Goal: Check status

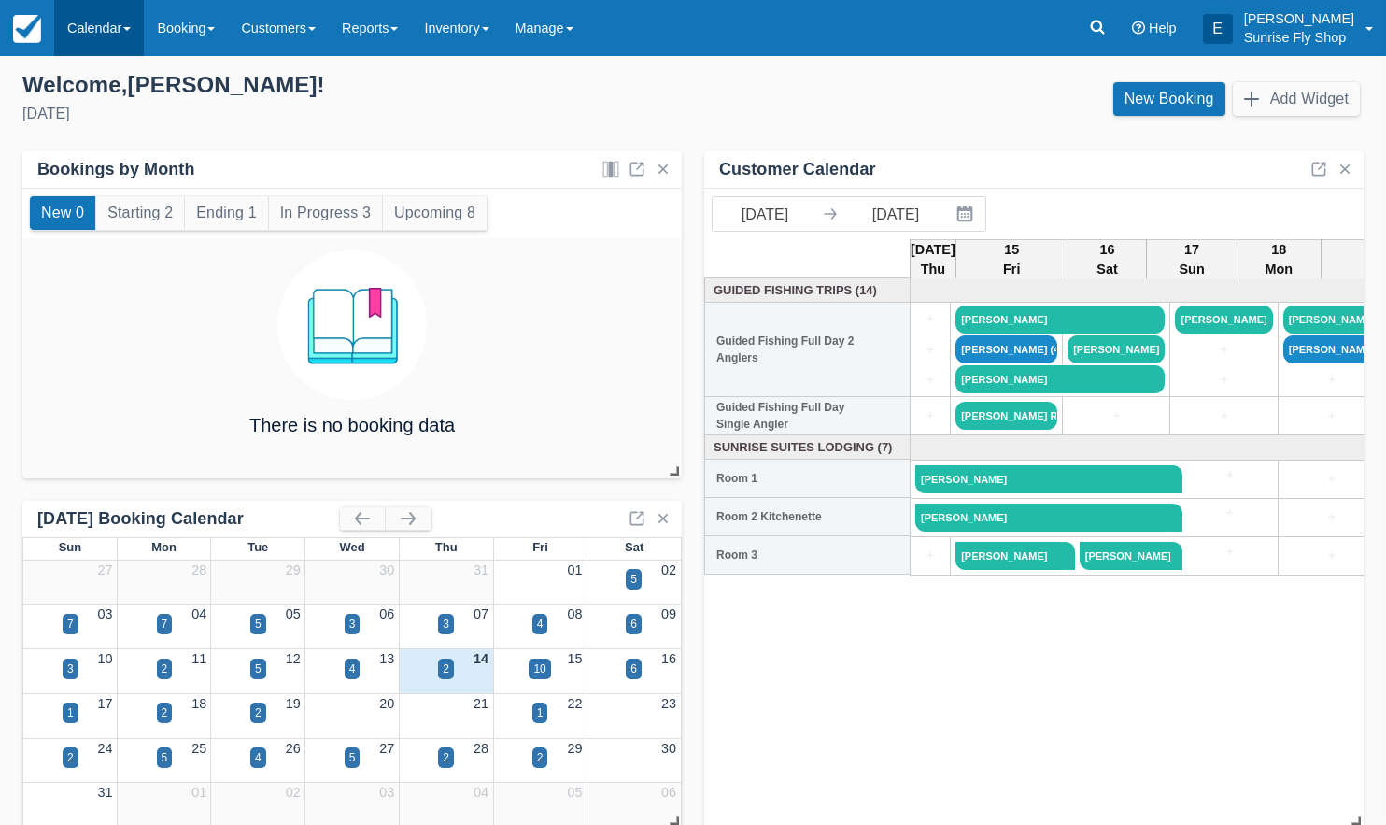
click at [102, 39] on link "Calendar" at bounding box center [99, 28] width 90 height 56
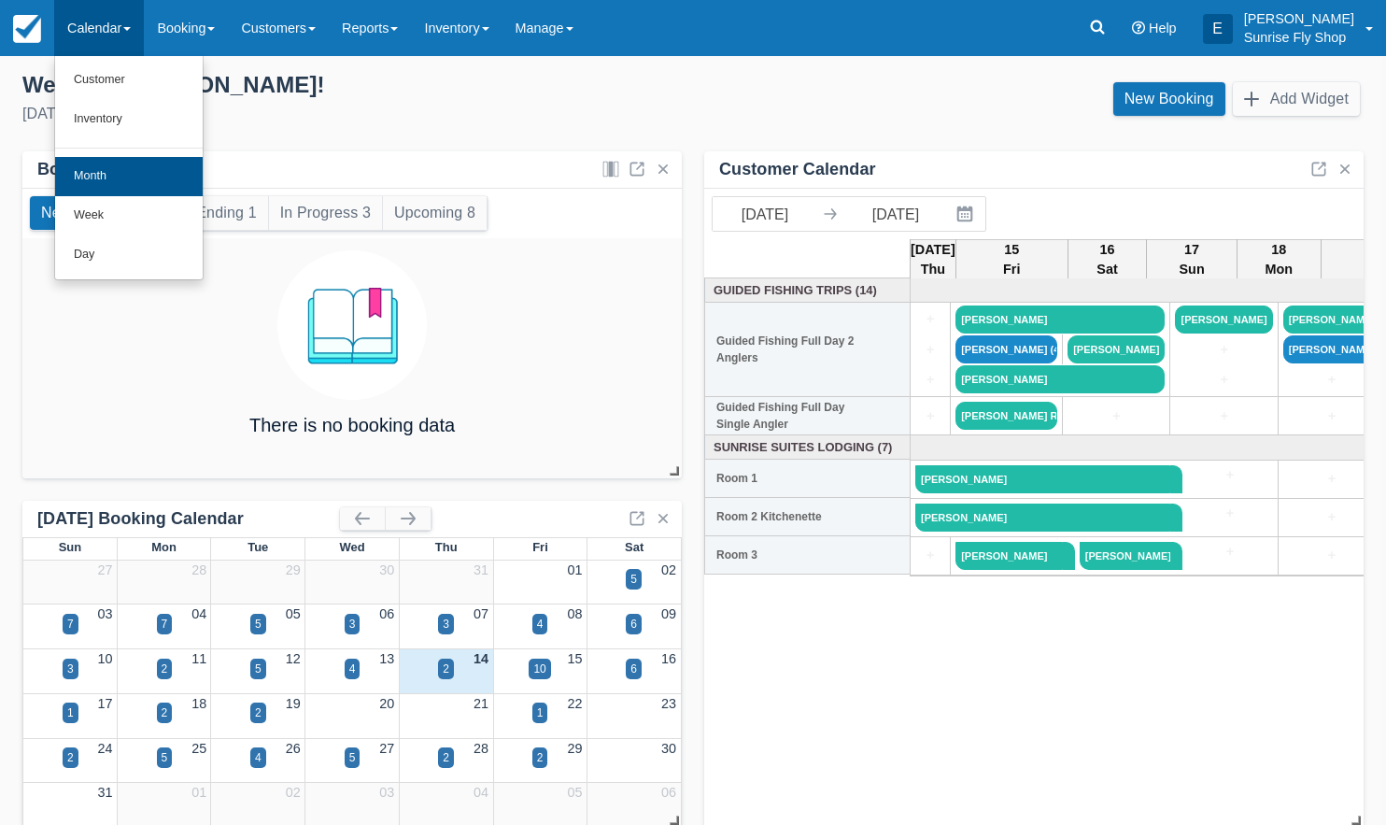
click at [114, 170] on link "Month" at bounding box center [129, 176] width 148 height 39
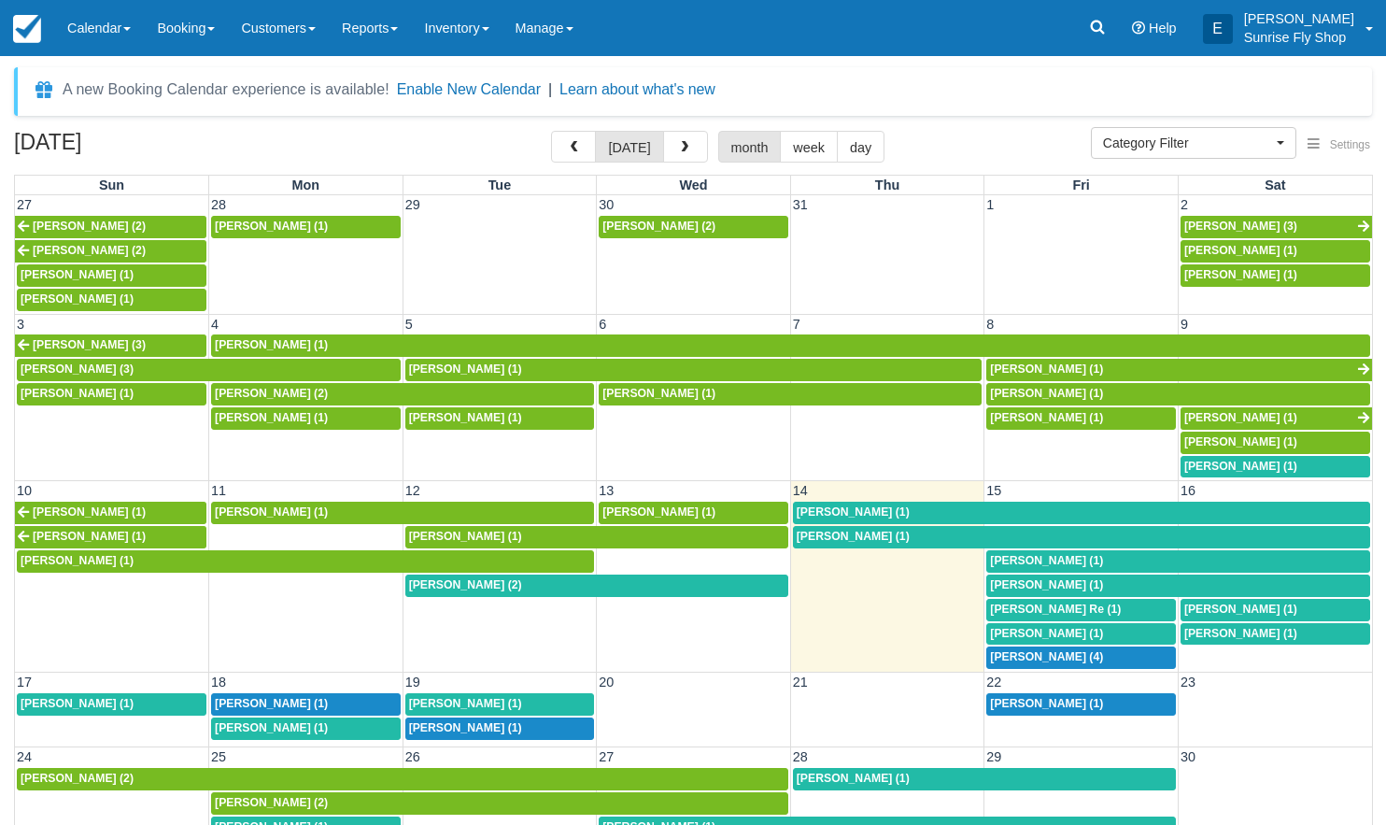
select select
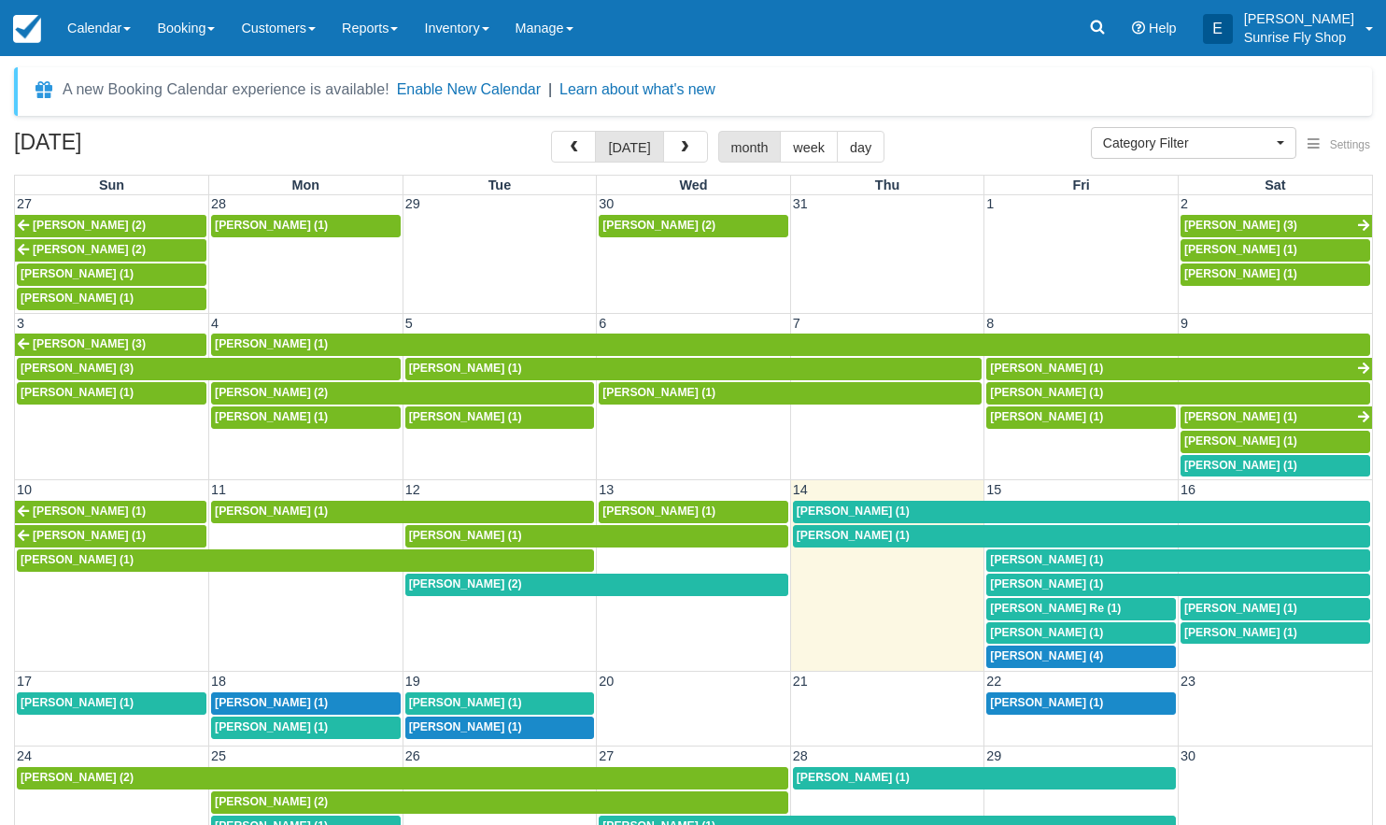
click at [1014, 601] on span "Dean Re (1)" at bounding box center [1055, 607] width 131 height 13
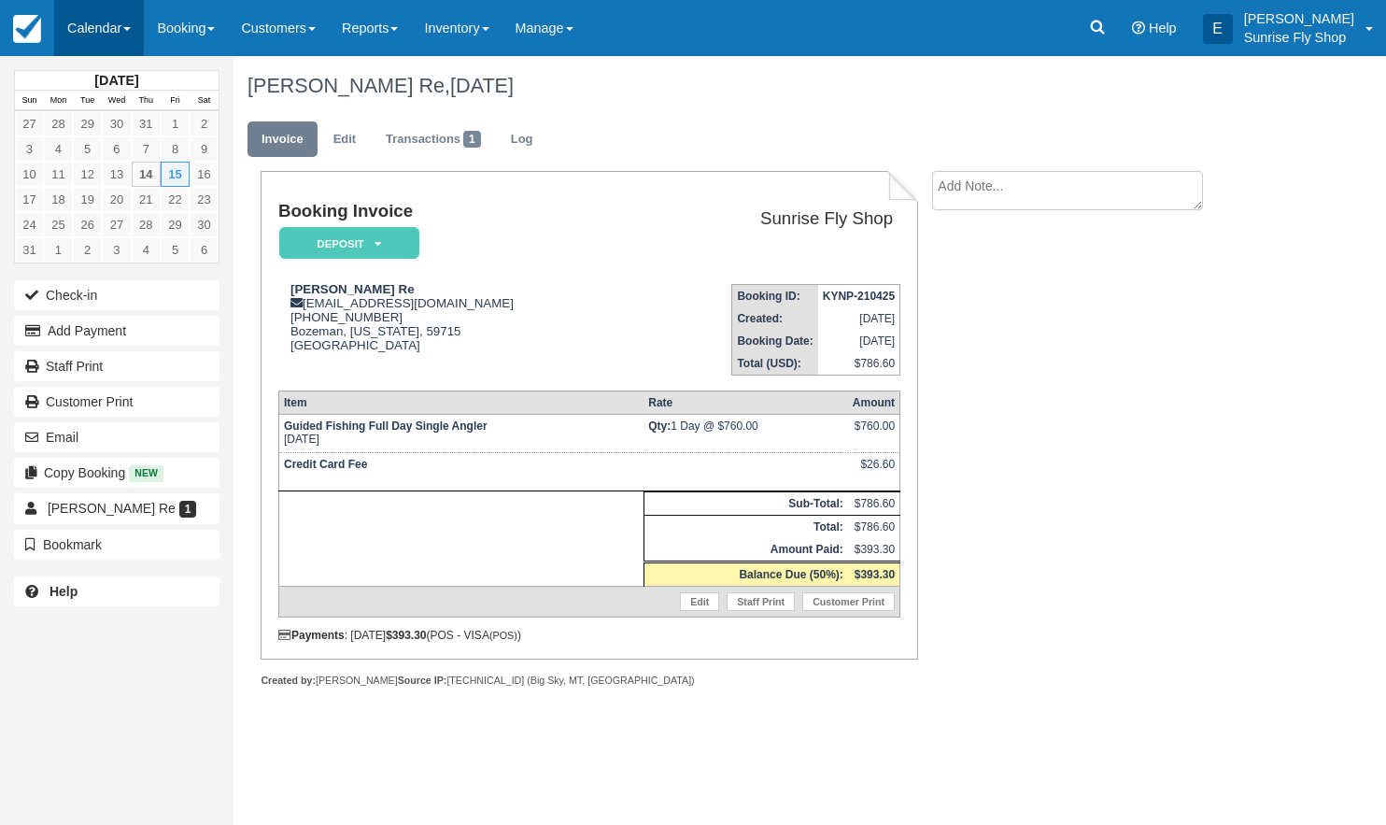
click at [119, 32] on link "Calendar" at bounding box center [99, 28] width 90 height 56
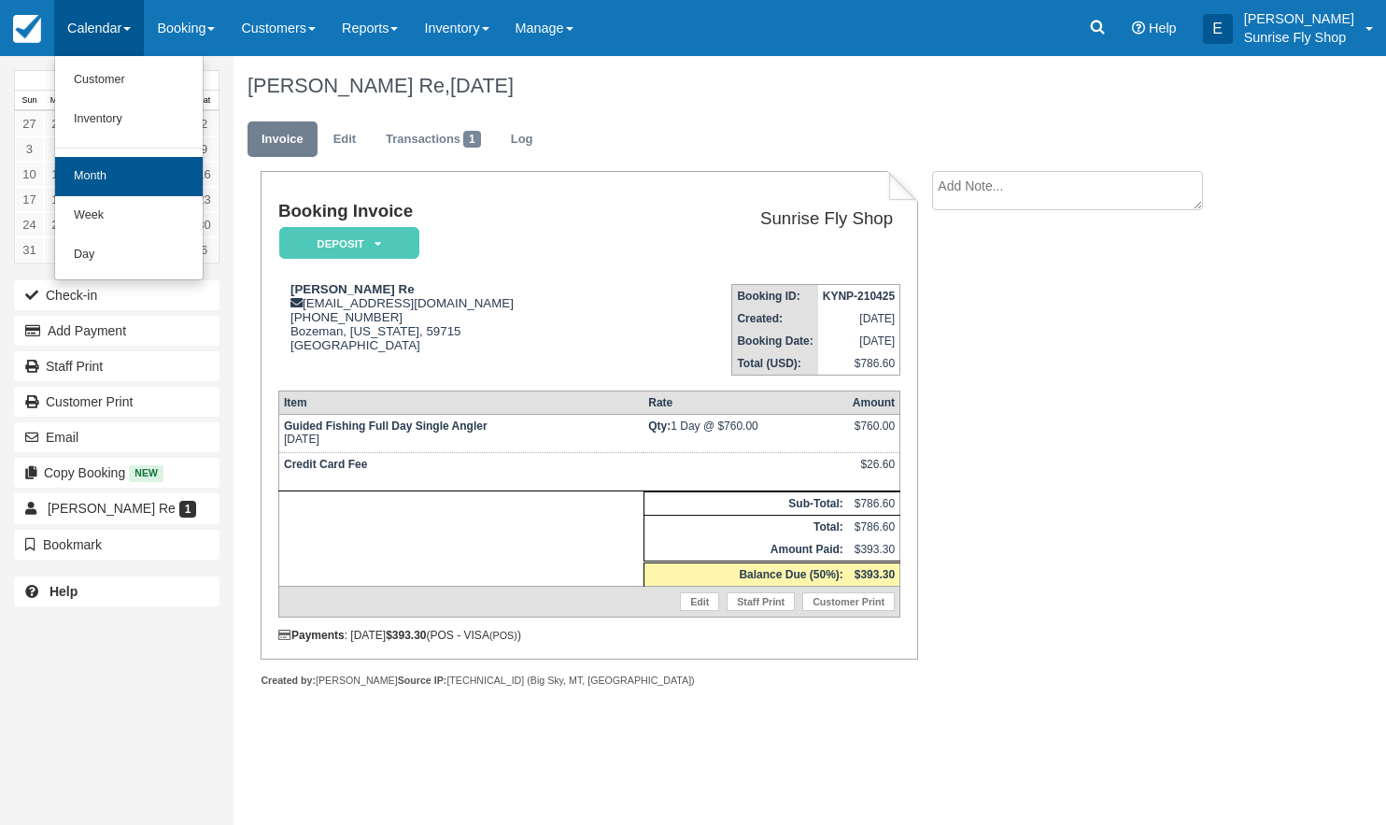
click at [120, 167] on link "Month" at bounding box center [129, 176] width 148 height 39
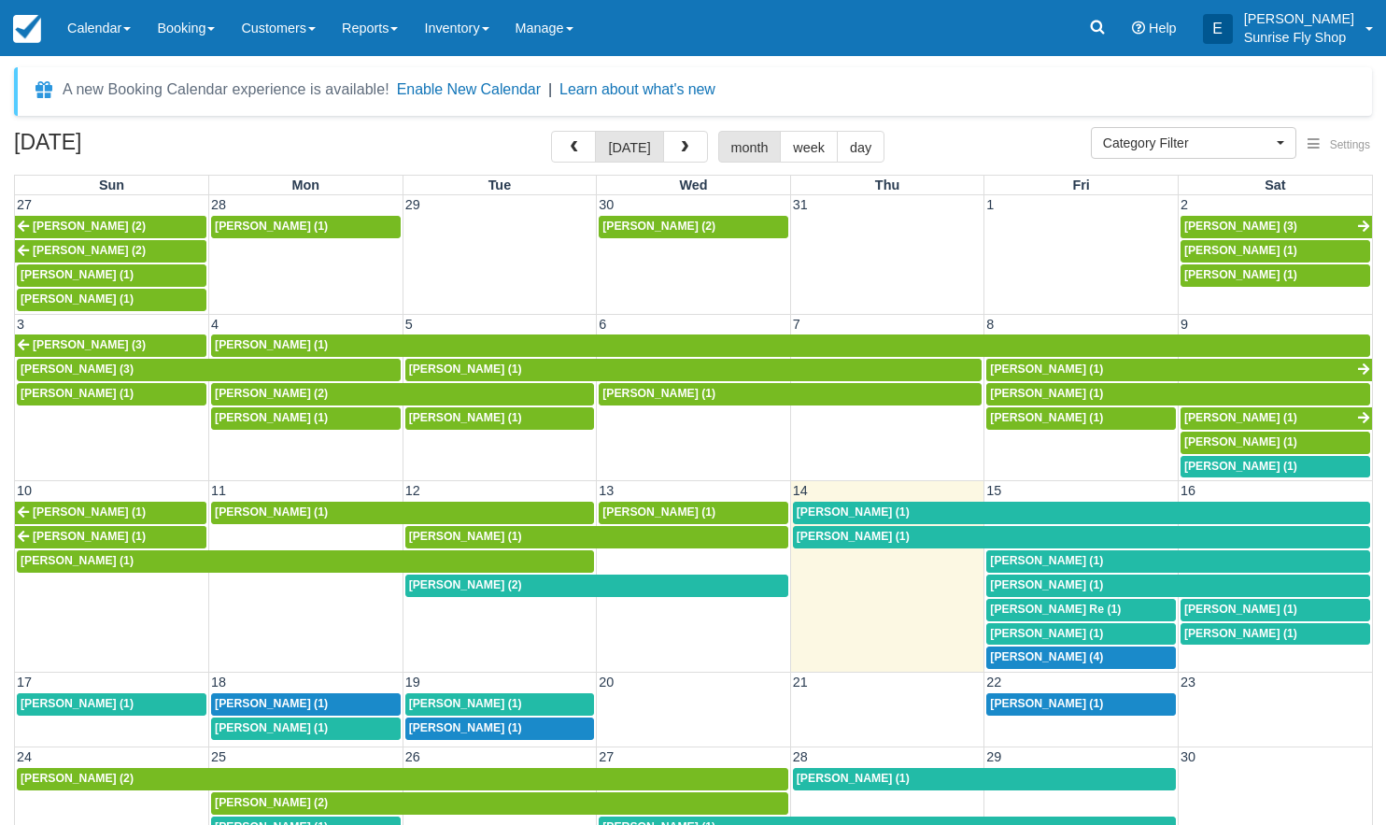
select select
